Goal: Task Accomplishment & Management: Use online tool/utility

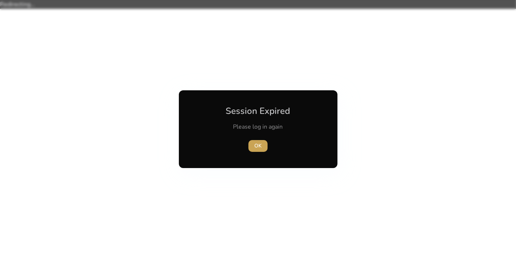
click at [263, 146] on span "button" at bounding box center [257, 146] width 19 height 18
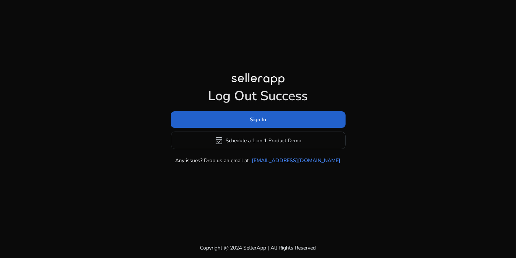
click at [291, 122] on span at bounding box center [258, 120] width 175 height 18
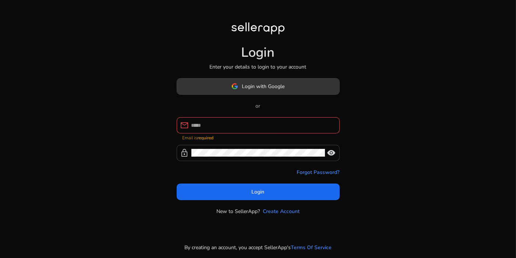
click at [278, 90] on span "Login with Google" at bounding box center [263, 86] width 43 height 8
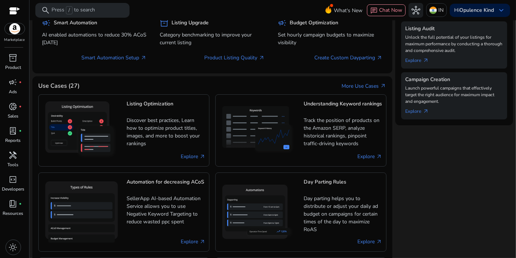
scroll to position [291, 0]
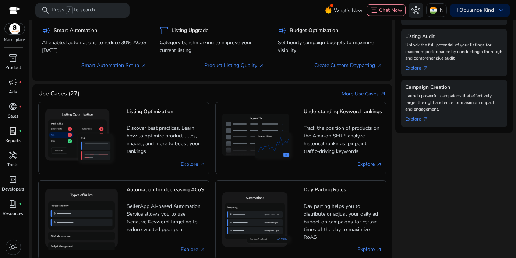
click at [12, 137] on p "Reports" at bounding box center [13, 140] width 15 height 7
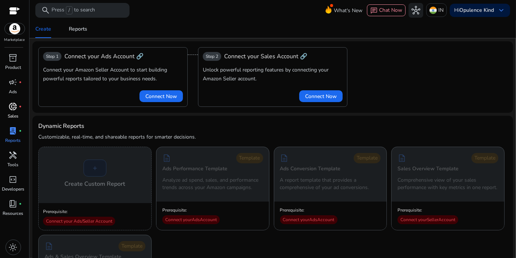
click at [14, 113] on p "Sales" at bounding box center [13, 116] width 11 height 7
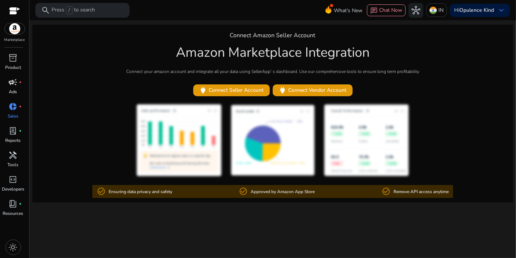
click at [15, 91] on p "Ads" at bounding box center [13, 91] width 8 height 7
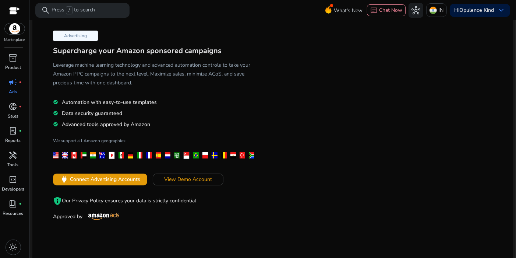
scroll to position [26, 0]
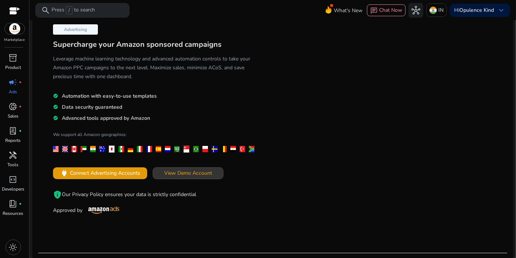
click at [174, 166] on span at bounding box center [188, 173] width 70 height 18
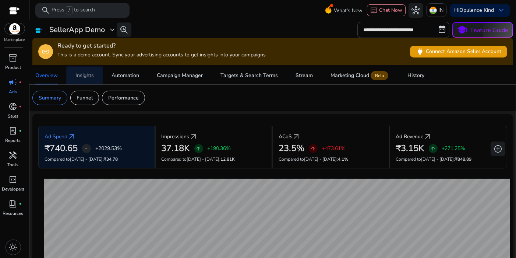
click at [92, 76] on div "Insights" at bounding box center [84, 75] width 18 height 5
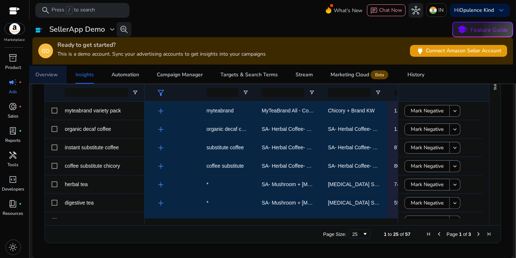
click at [45, 75] on div "Overview" at bounding box center [46, 74] width 22 height 5
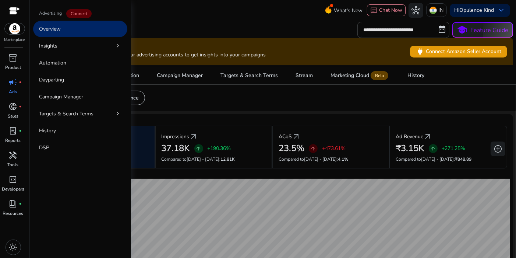
click at [15, 22] on div at bounding box center [14, 11] width 11 height 23
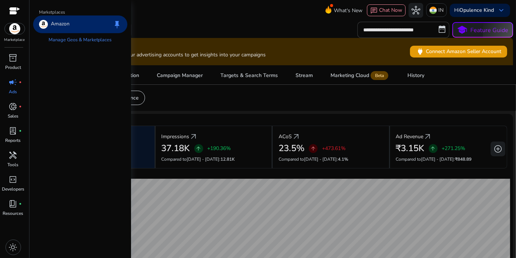
click at [14, 28] on img at bounding box center [15, 28] width 20 height 11
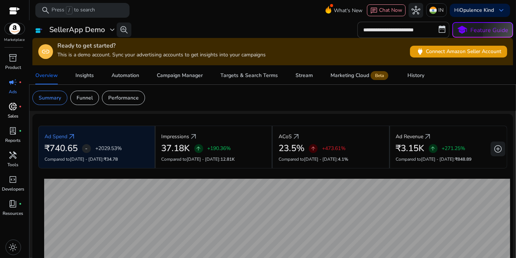
click at [14, 113] on p "Sales" at bounding box center [13, 116] width 11 height 7
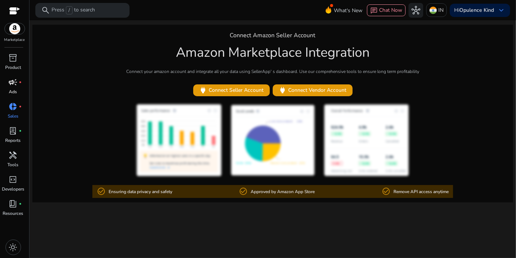
click at [15, 88] on p "Ads" at bounding box center [13, 91] width 8 height 7
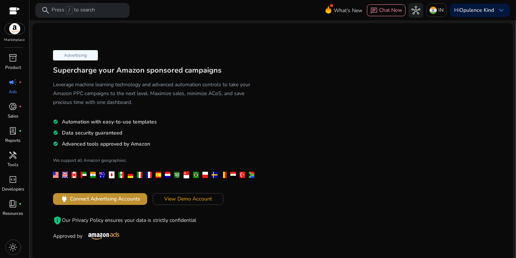
click at [89, 199] on span "Connect Advertising Accounts" at bounding box center [105, 199] width 70 height 8
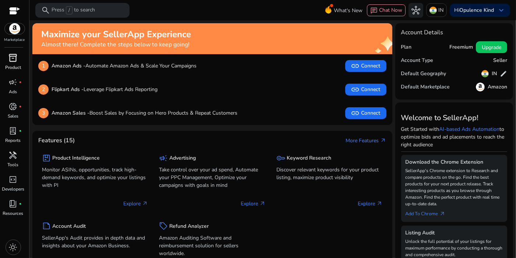
click at [5, 63] on link "inventory_2 Product" at bounding box center [13, 64] width 26 height 24
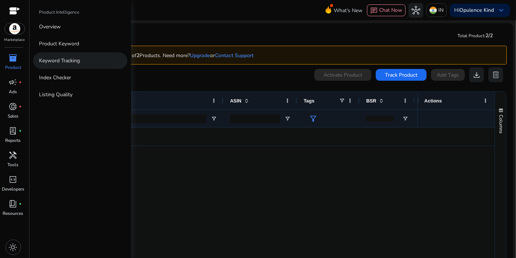
click at [68, 59] on p "Keyword Tracking" at bounding box center [59, 61] width 41 height 8
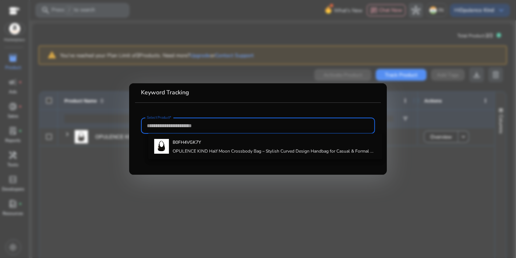
paste input "**********"
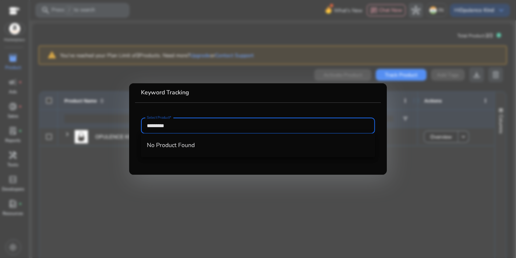
type input "*********"
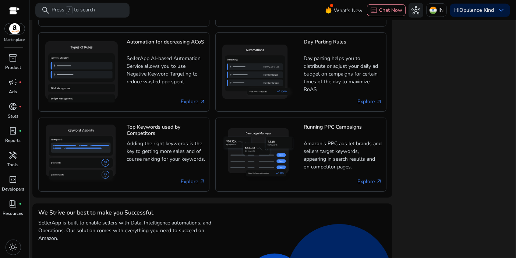
scroll to position [452, 0]
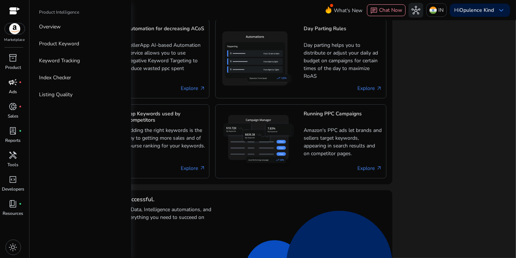
click at [11, 91] on p "Ads" at bounding box center [13, 91] width 8 height 7
